Goal: Task Accomplishment & Management: Manage account settings

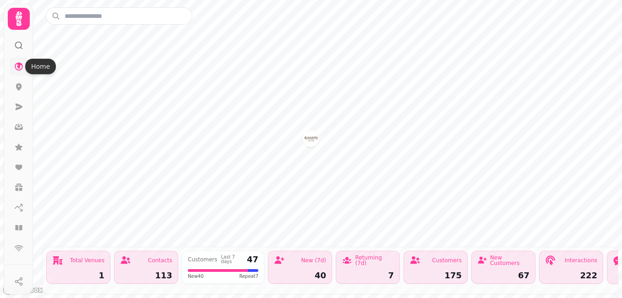
click at [19, 67] on icon at bounding box center [19, 66] width 8 height 8
click at [19, 229] on icon at bounding box center [18, 227] width 9 height 9
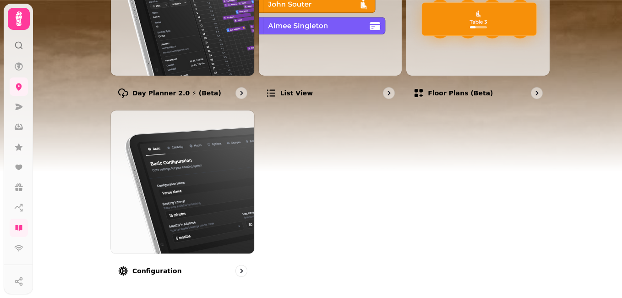
scroll to position [193, 0]
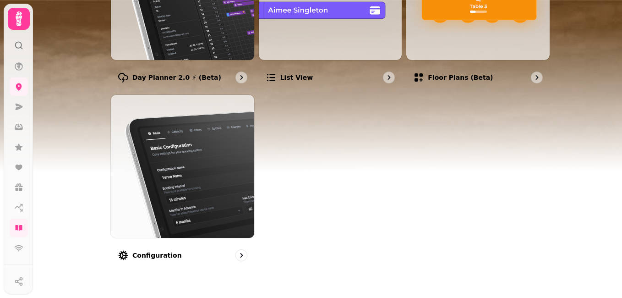
click at [619, 119] on img at bounding box center [311, 114] width 622 height 229
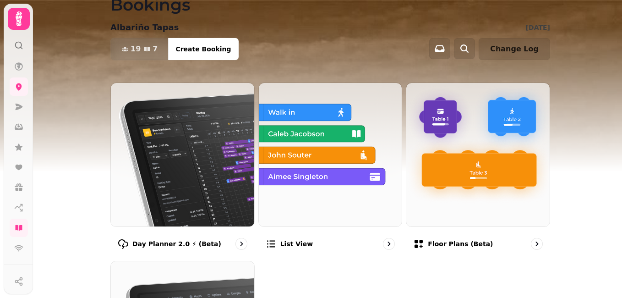
scroll to position [0, 0]
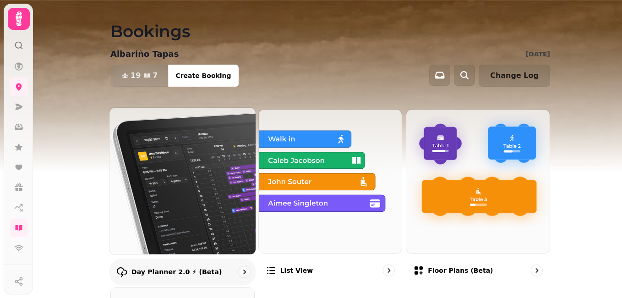
click at [181, 219] on img at bounding box center [182, 180] width 161 height 161
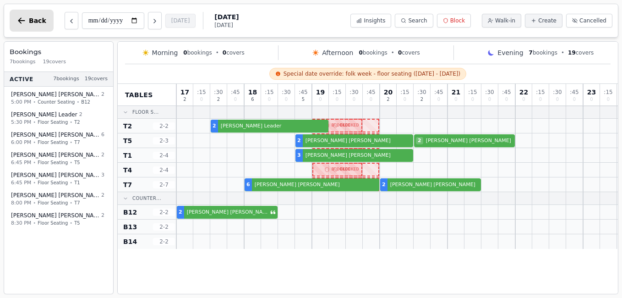
click at [24, 19] on icon "button" at bounding box center [21, 20] width 9 height 9
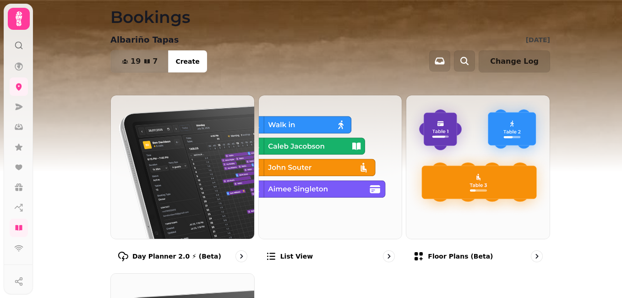
scroll to position [11, 0]
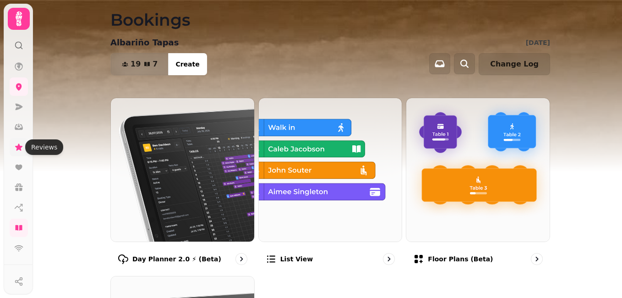
click at [19, 147] on icon at bounding box center [18, 146] width 7 height 7
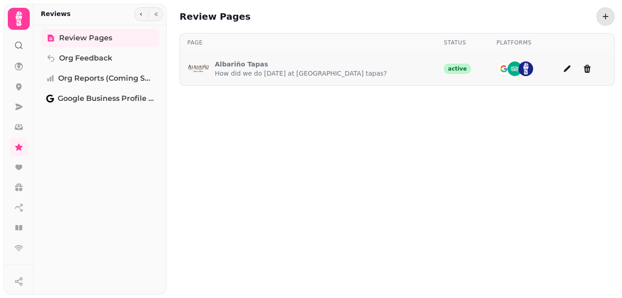
click at [252, 69] on p "How did we do [DATE] at [GEOGRAPHIC_DATA] tapas?" at bounding box center [301, 73] width 172 height 9
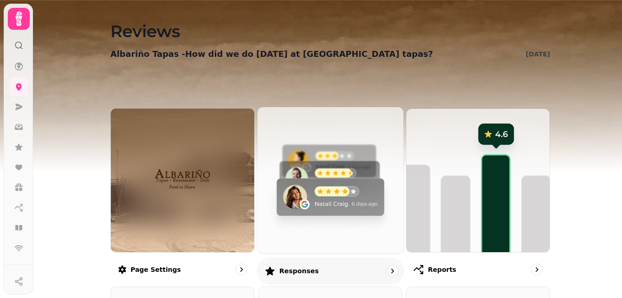
click at [292, 230] on img at bounding box center [330, 179] width 161 height 161
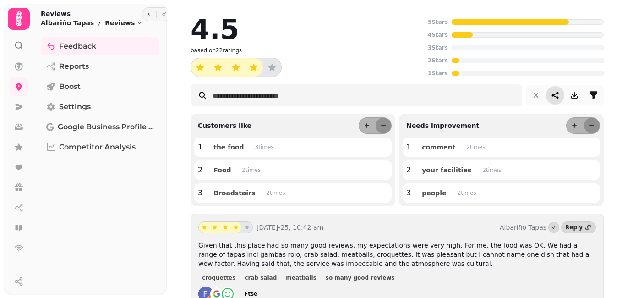
click at [551, 93] on icon "share-thread" at bounding box center [555, 95] width 9 height 9
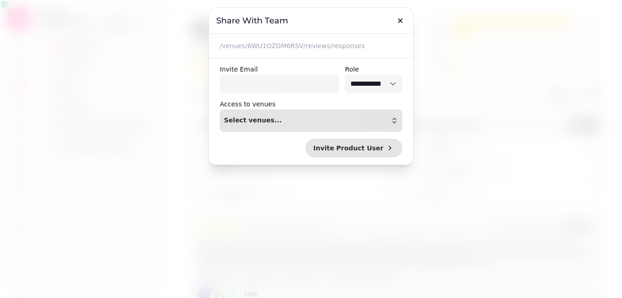
select select "*****"
click at [401, 22] on icon "button" at bounding box center [400, 20] width 9 height 9
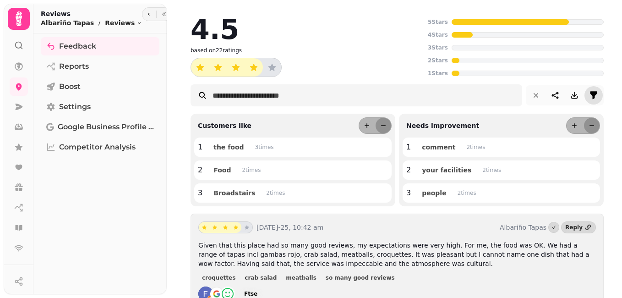
click at [589, 95] on icon "filter" at bounding box center [593, 95] width 9 height 9
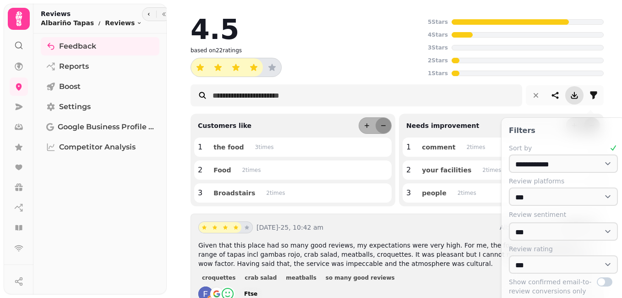
click at [570, 95] on icon "download" at bounding box center [574, 95] width 9 height 9
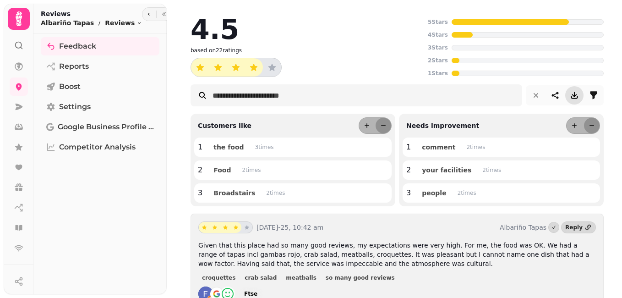
click at [552, 98] on icon "share-thread" at bounding box center [555, 95] width 7 height 7
select select "*****"
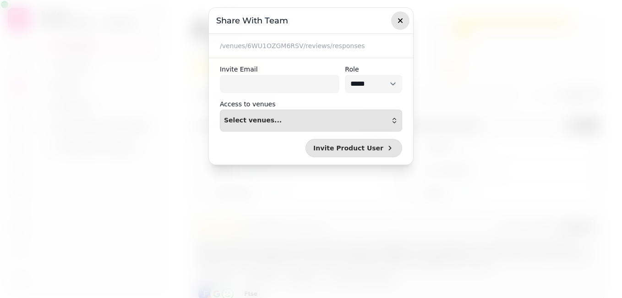
click at [402, 22] on icon "button" at bounding box center [400, 20] width 9 height 9
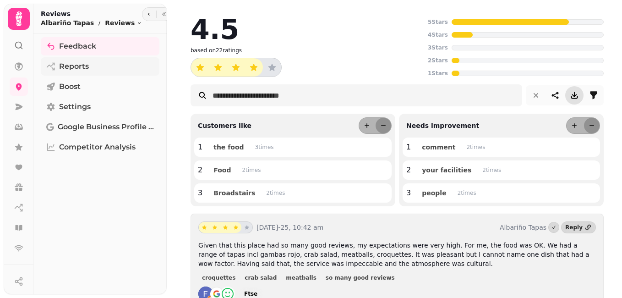
click at [84, 65] on span "Reports" at bounding box center [74, 66] width 30 height 11
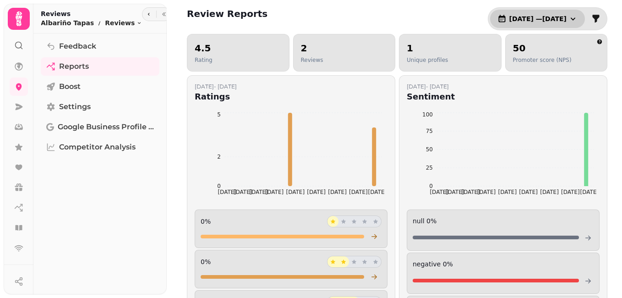
click at [569, 19] on icon "button" at bounding box center [573, 18] width 9 height 9
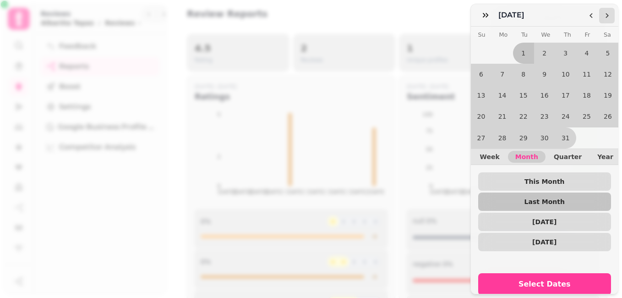
click at [606, 16] on icon "Go to the Next Month" at bounding box center [606, 15] width 7 height 7
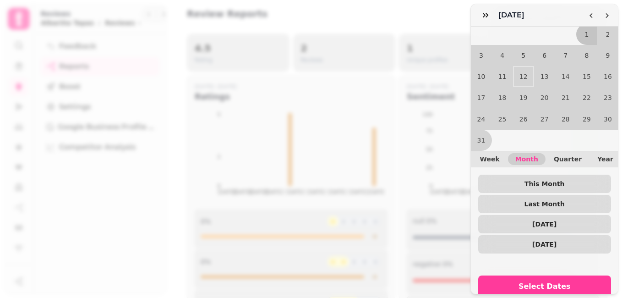
scroll to position [40, 0]
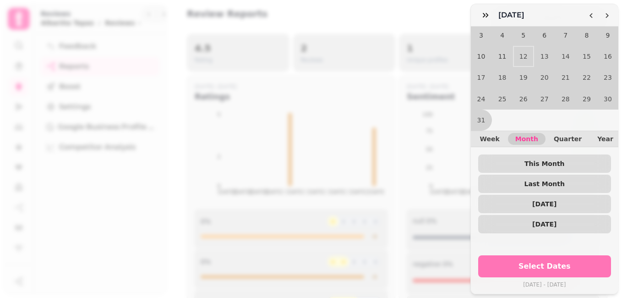
click at [531, 263] on span "Select Dates" at bounding box center [544, 266] width 111 height 7
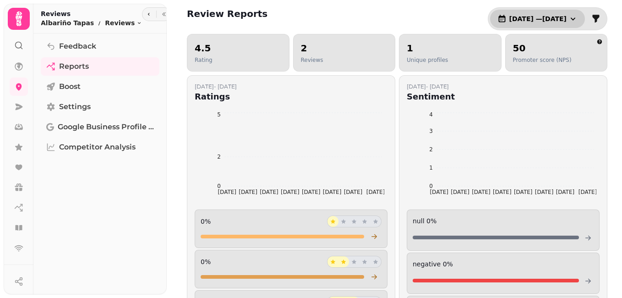
click at [569, 18] on icon "button" at bounding box center [573, 18] width 9 height 9
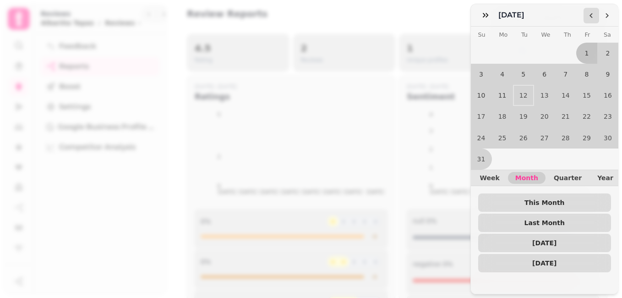
click at [589, 14] on icon "Go to the Previous Month" at bounding box center [591, 15] width 7 height 7
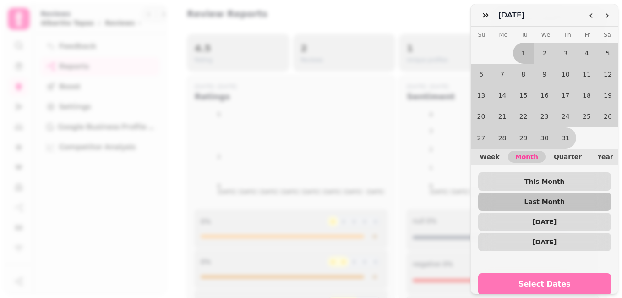
click at [552, 280] on span "Select Dates" at bounding box center [544, 283] width 111 height 7
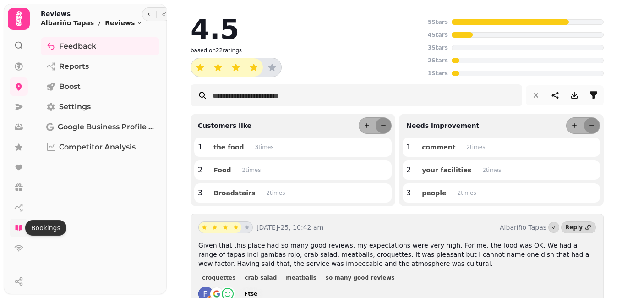
click at [20, 225] on icon at bounding box center [18, 227] width 7 height 5
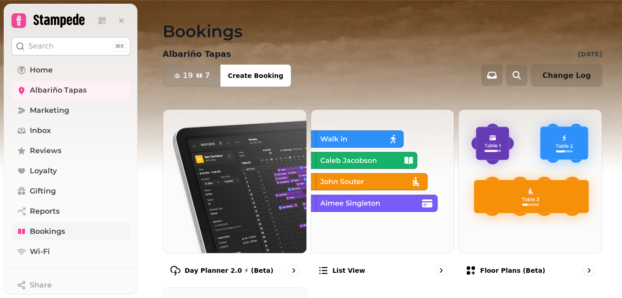
click at [66, 230] on link "Bookings" at bounding box center [70, 231] width 119 height 18
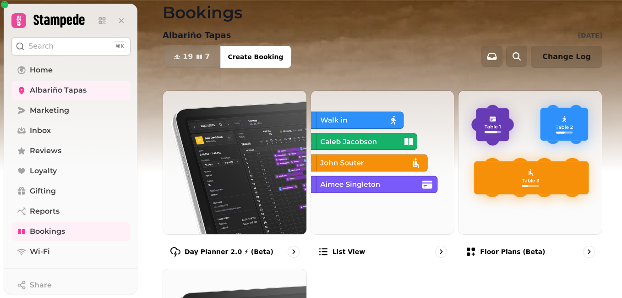
scroll to position [18, 0]
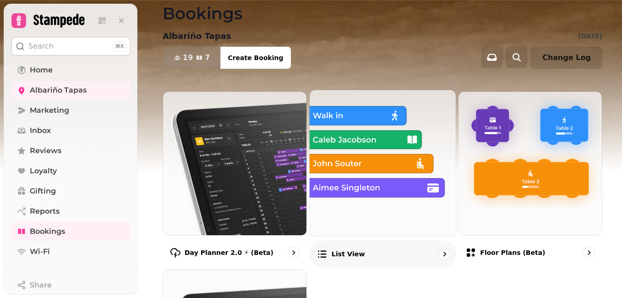
click at [361, 178] on img at bounding box center [382, 162] width 161 height 161
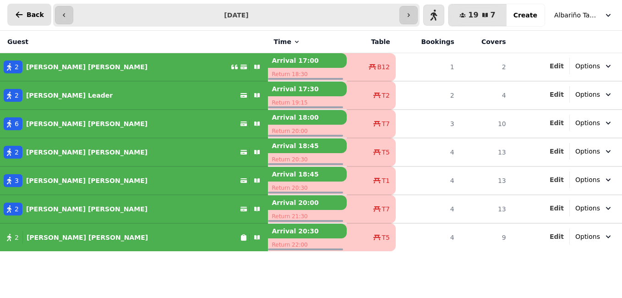
click at [19, 13] on icon "button" at bounding box center [19, 14] width 9 height 9
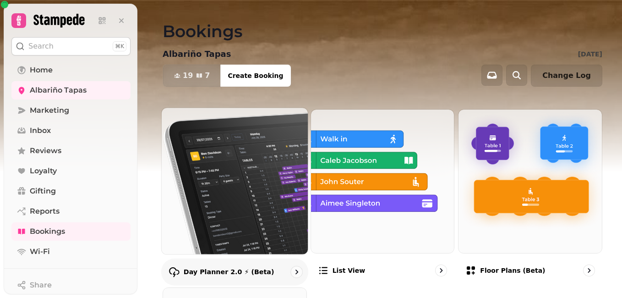
click at [200, 228] on img at bounding box center [234, 180] width 161 height 161
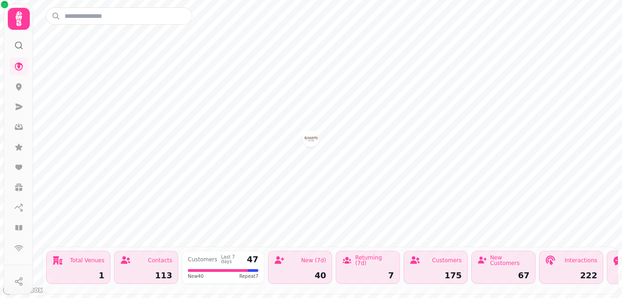
click at [314, 143] on img "Albariño Tapas" at bounding box center [311, 138] width 14 height 14
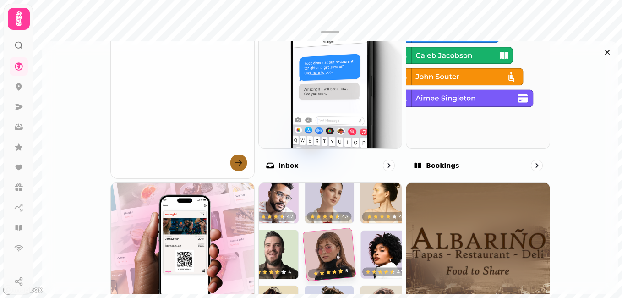
scroll to position [393, 0]
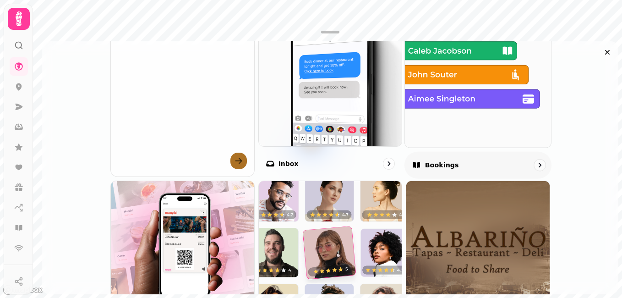
click at [526, 164] on div "Bookings" at bounding box center [478, 164] width 147 height 27
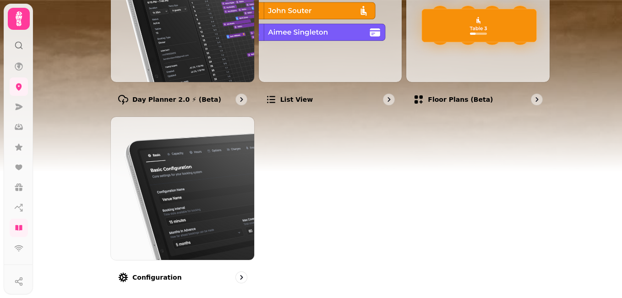
scroll to position [193, 0]
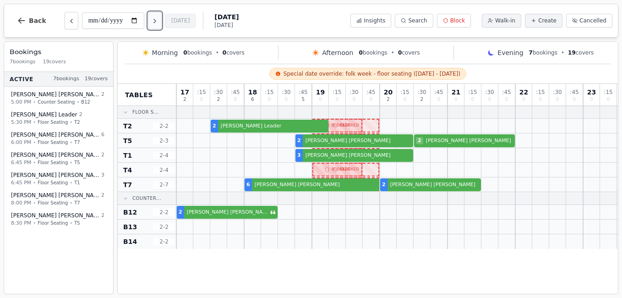
click at [158, 22] on icon "Next day" at bounding box center [154, 20] width 7 height 7
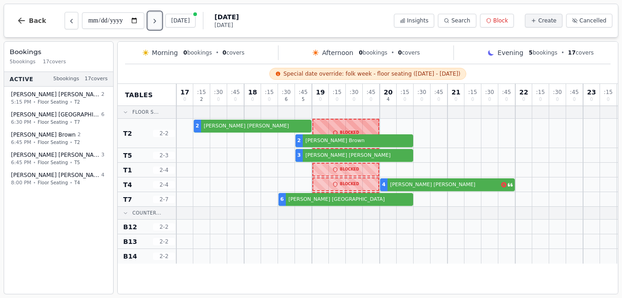
click at [158, 21] on icon "Next day" at bounding box center [154, 20] width 7 height 7
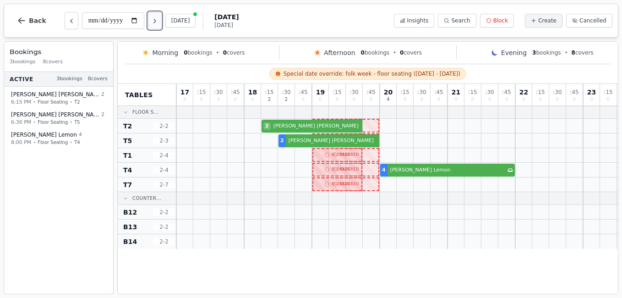
click at [158, 21] on icon "Next day" at bounding box center [154, 20] width 7 height 7
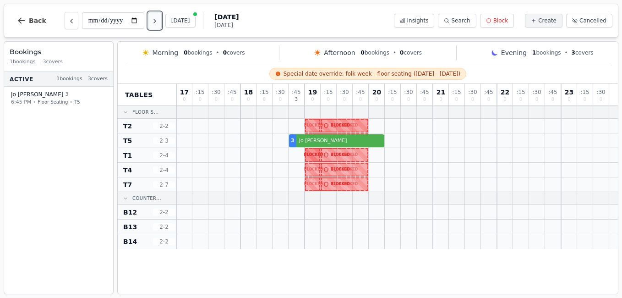
click at [154, 19] on icon "Next day" at bounding box center [154, 20] width 7 height 7
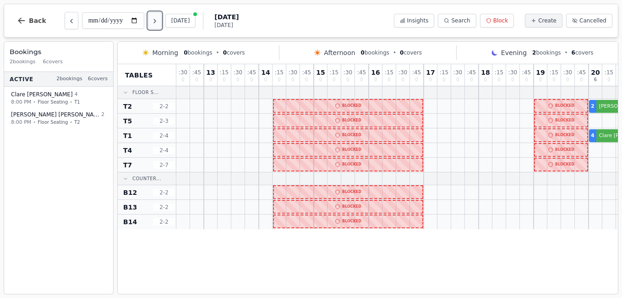
scroll to position [0, 26]
click at [156, 22] on icon "Next day" at bounding box center [155, 21] width 2 height 4
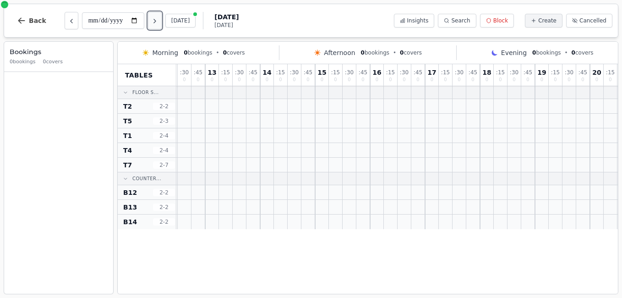
scroll to position [0, 0]
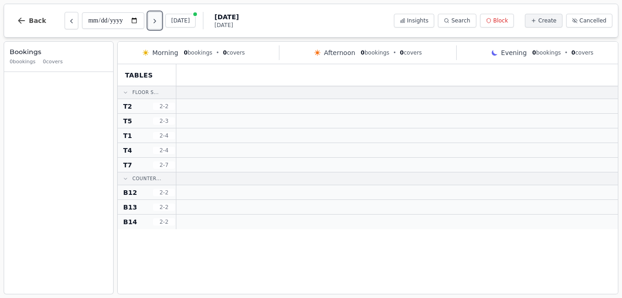
click at [156, 22] on icon "Next day" at bounding box center [155, 21] width 2 height 4
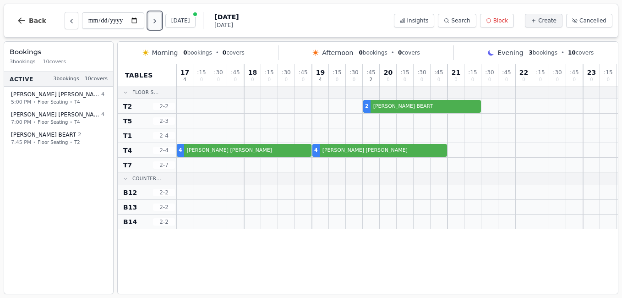
click at [156, 22] on icon "Next day" at bounding box center [155, 21] width 2 height 4
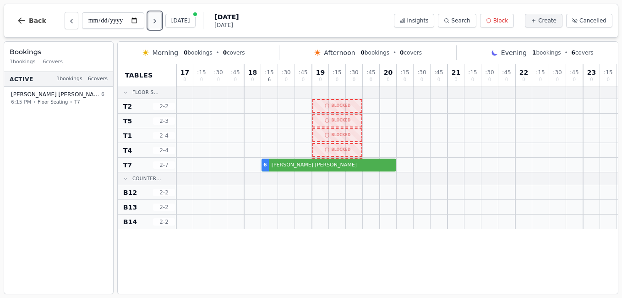
click at [156, 22] on icon "Next day" at bounding box center [155, 21] width 2 height 4
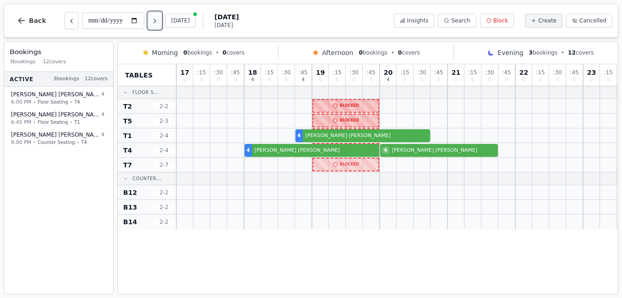
click at [156, 22] on icon "Next day" at bounding box center [155, 21] width 2 height 4
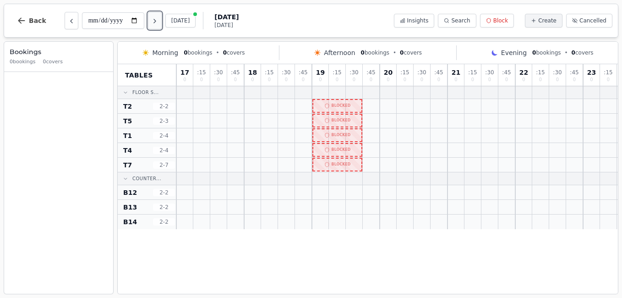
click at [156, 22] on icon "Next day" at bounding box center [155, 21] width 2 height 4
type input "**********"
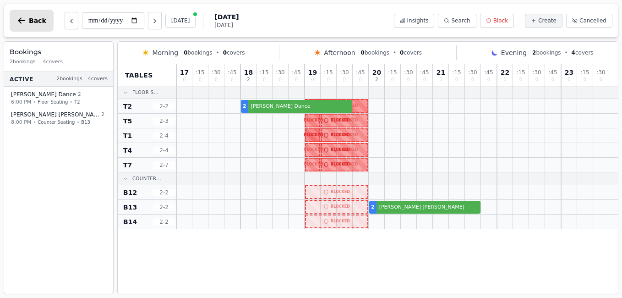
click at [34, 22] on span "Back" at bounding box center [37, 20] width 17 height 6
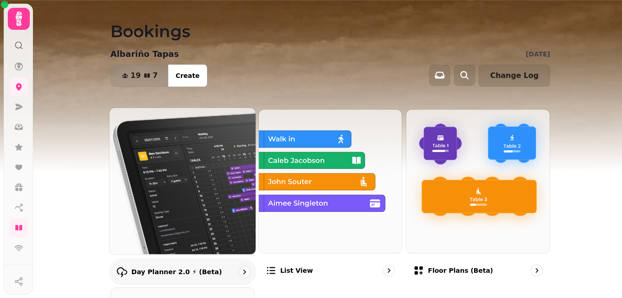
click at [191, 199] on img at bounding box center [182, 180] width 161 height 161
